Goal: Information Seeking & Learning: Learn about a topic

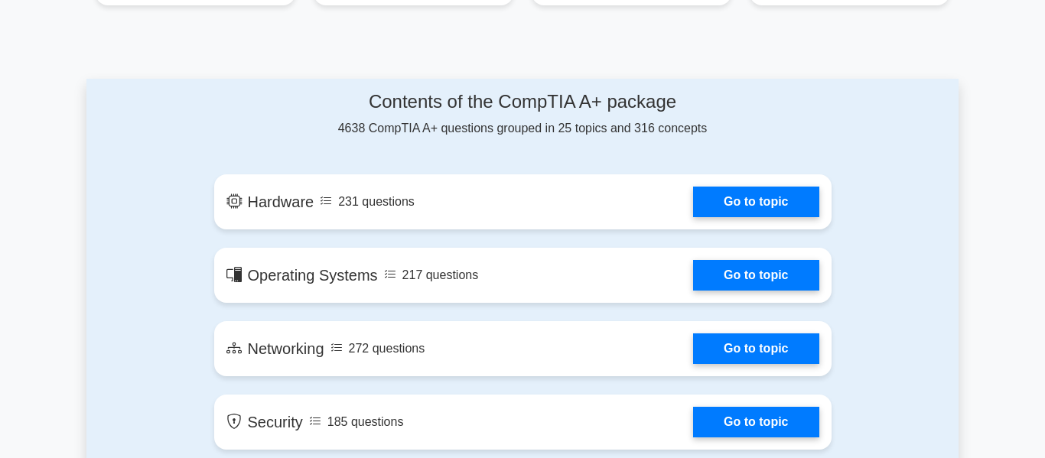
scroll to position [748, 0]
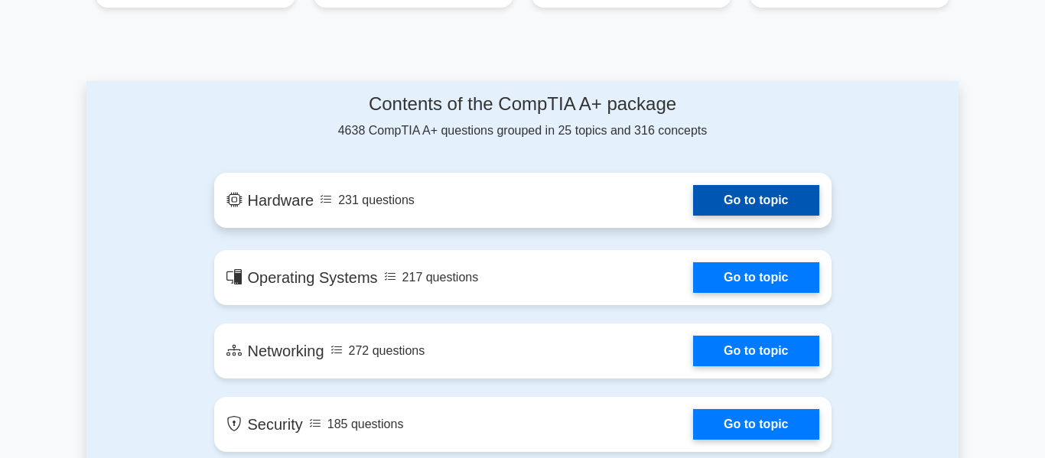
click at [693, 203] on link "Go to topic" at bounding box center [755, 200] width 125 height 31
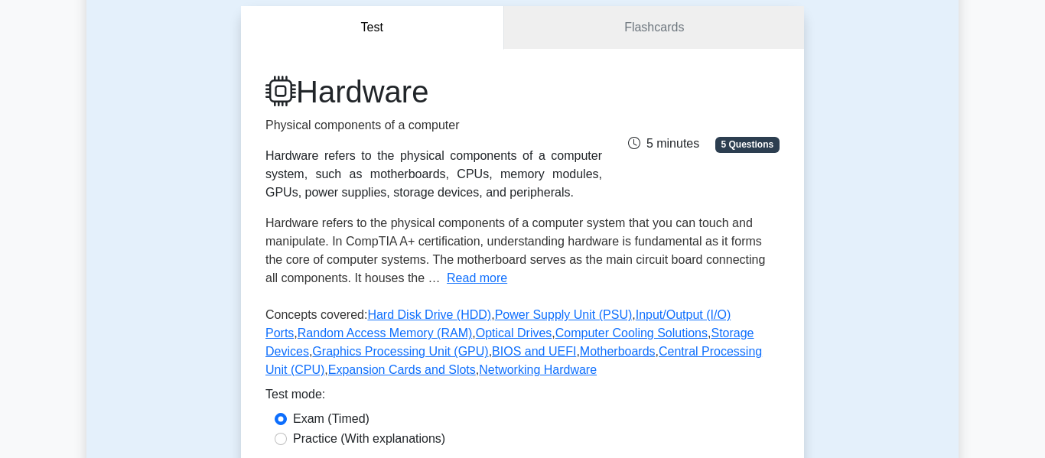
scroll to position [134, 0]
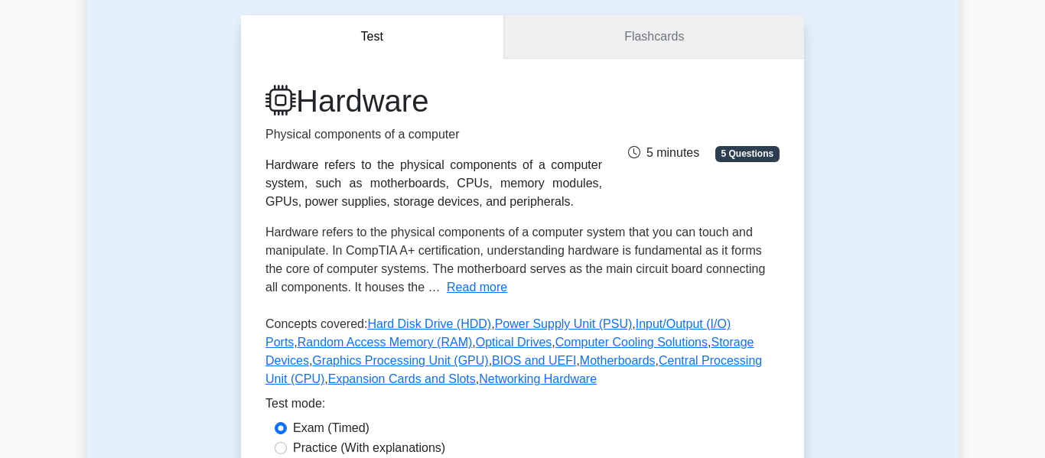
click at [634, 43] on link "Flashcards" at bounding box center [654, 37] width 300 height 44
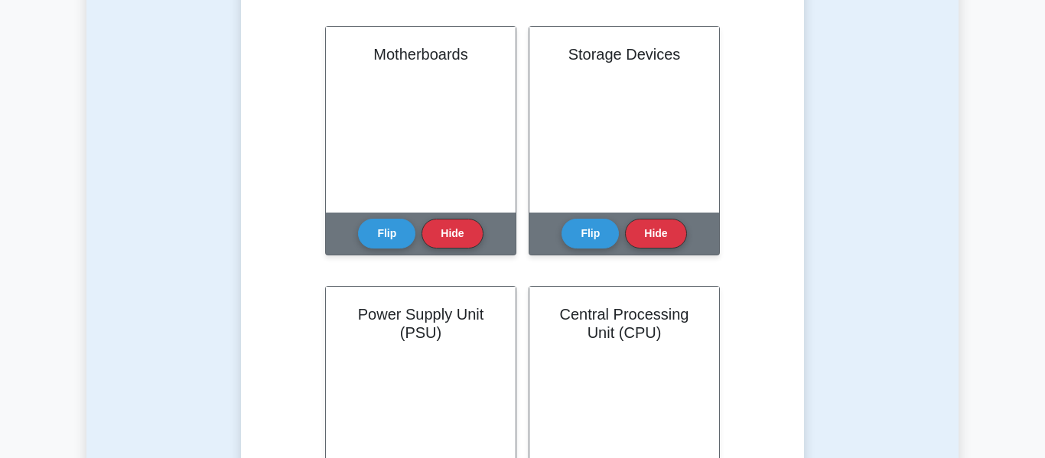
scroll to position [361, 0]
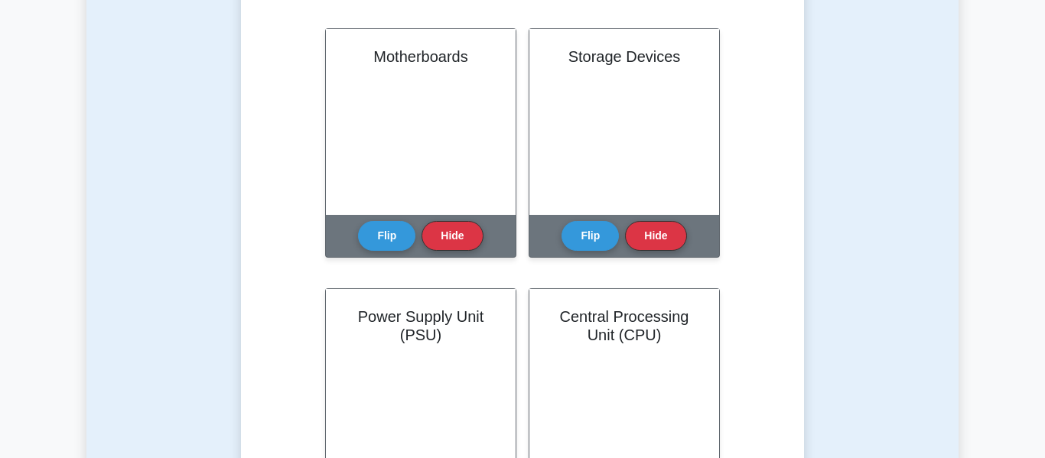
click at [634, 47] on h2 "Storage Devices" at bounding box center [624, 56] width 153 height 18
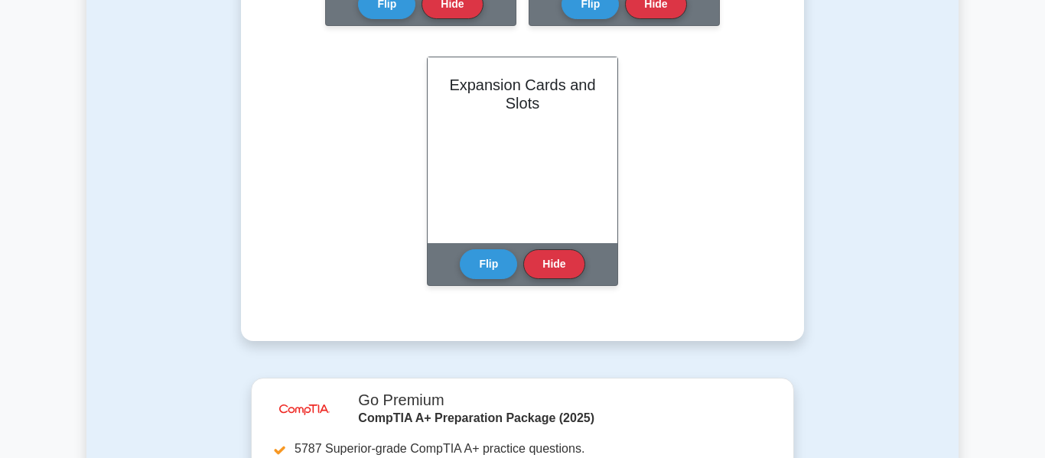
scroll to position [1894, 0]
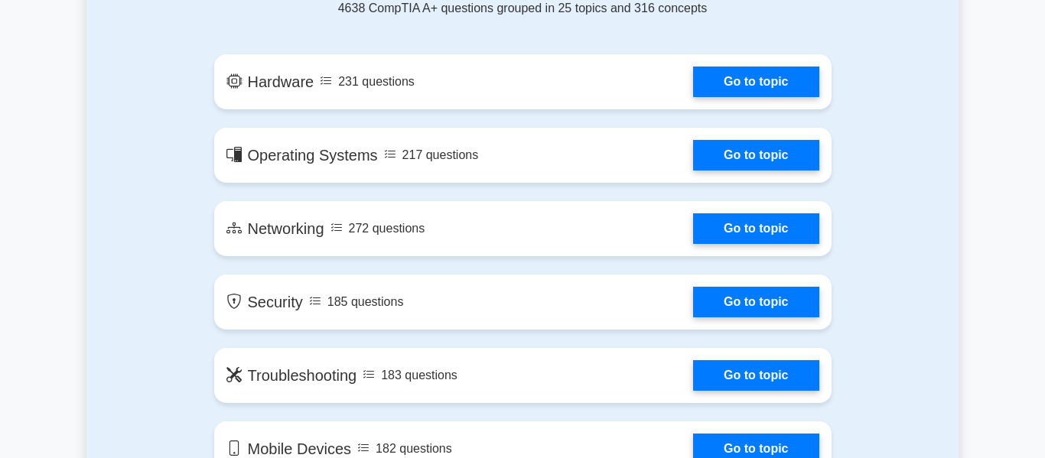
scroll to position [875, 0]
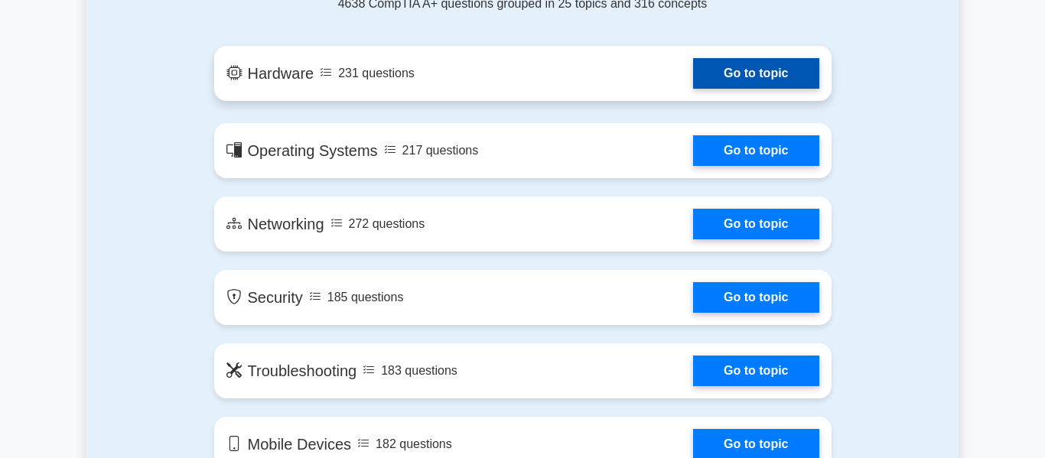
click at [693, 73] on link "Go to topic" at bounding box center [755, 73] width 125 height 31
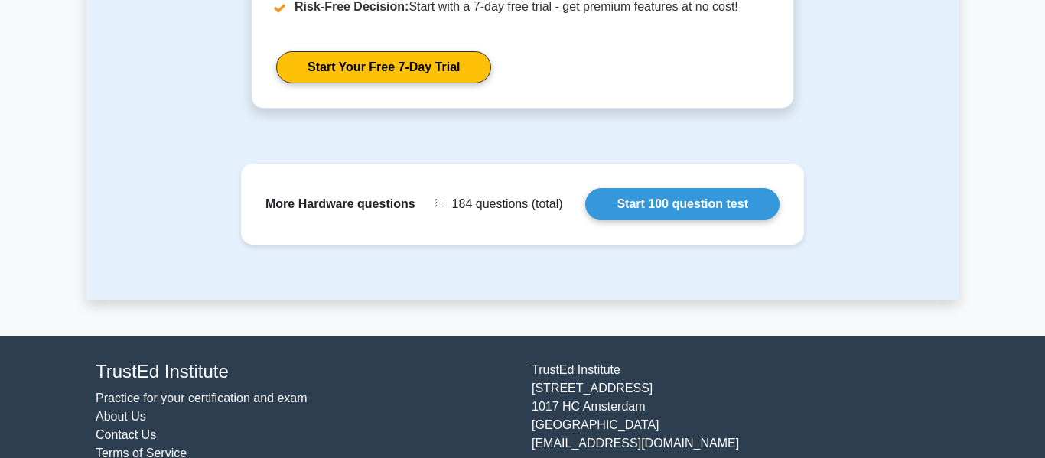
scroll to position [1516, 0]
